Goal: Navigation & Orientation: Find specific page/section

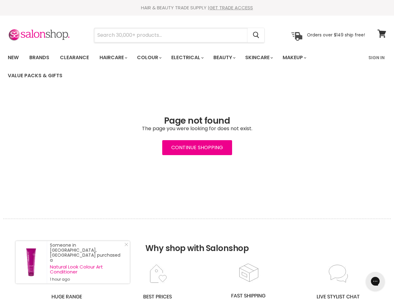
click at [171, 35] on input "Search" at bounding box center [170, 35] width 153 height 14
click at [256, 35] on icon "Search" at bounding box center [256, 35] width 6 height 7
click at [115, 58] on link "Haircare" at bounding box center [113, 57] width 36 height 13
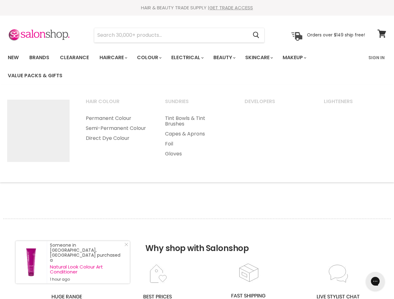
click at [152, 58] on link "Colour" at bounding box center [148, 57] width 33 height 13
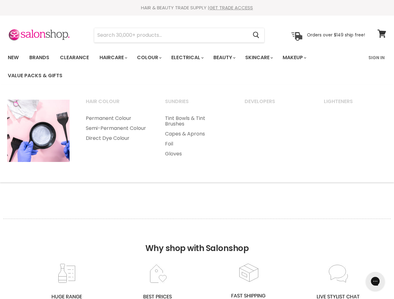
click at [191, 58] on link "Electrical" at bounding box center [186, 57] width 41 height 13
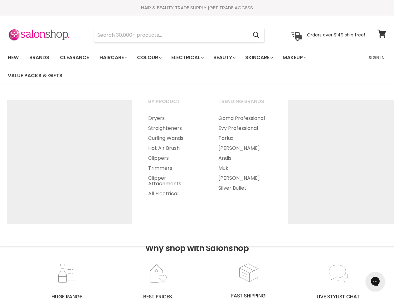
click at [229, 58] on link "Beauty" at bounding box center [223, 57] width 31 height 13
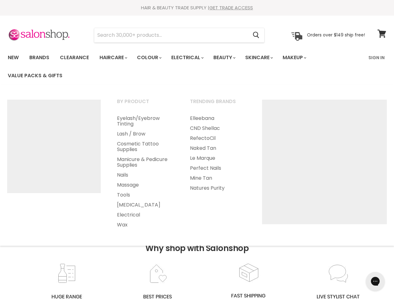
click at [265, 58] on link "Skincare" at bounding box center [258, 57] width 36 height 13
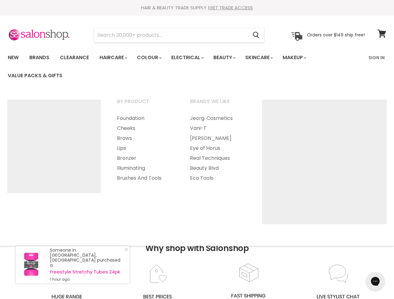
click at [303, 58] on link "Makeup" at bounding box center [294, 57] width 32 height 13
click at [197, 259] on h2 "Why shop with Salonshop" at bounding box center [196, 241] width 387 height 44
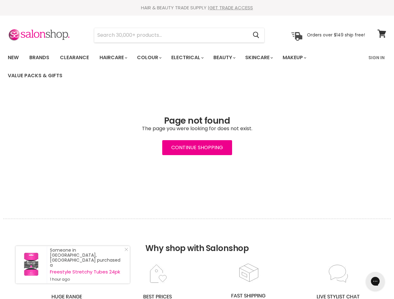
click at [375, 281] on icon "Gorgias live chat" at bounding box center [375, 281] width 6 height 6
